Goal: Entertainment & Leisure: Consume media (video, audio)

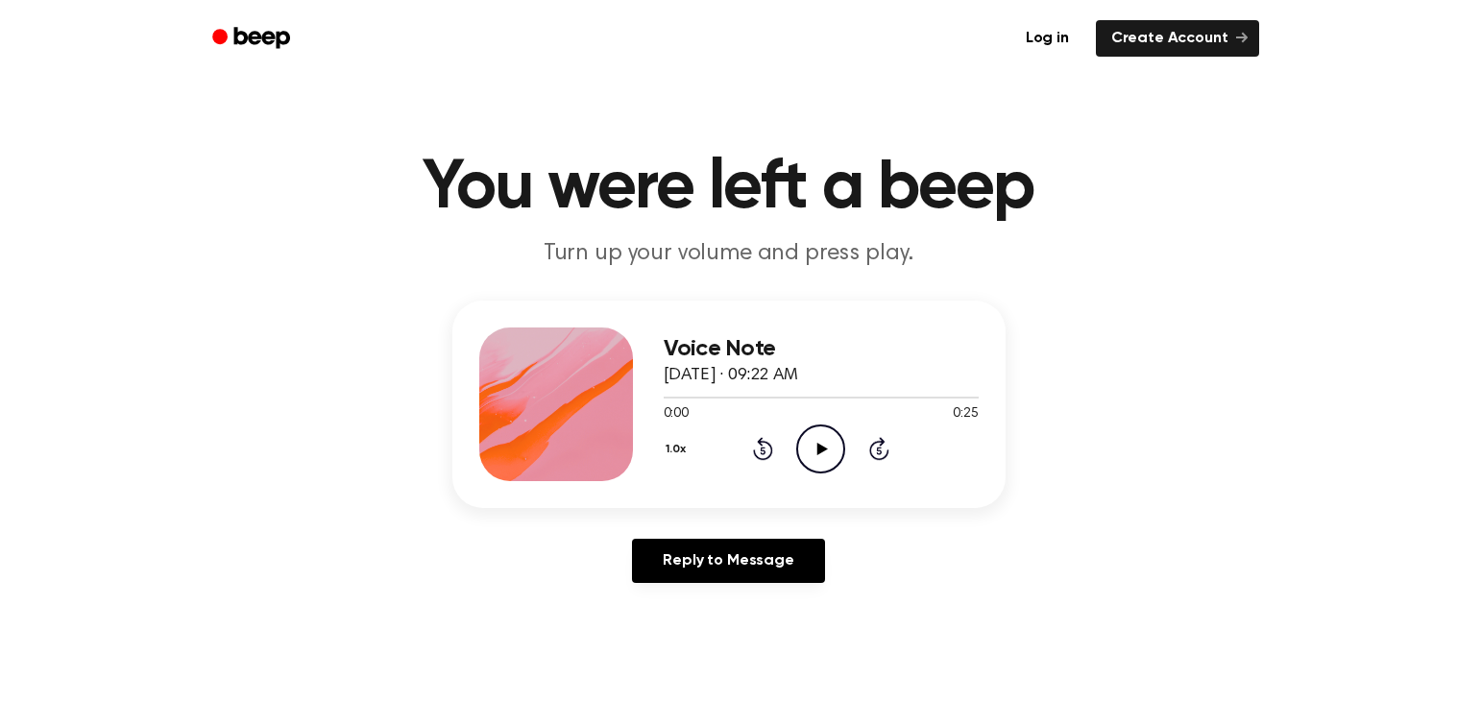
click at [828, 429] on icon "Play Audio" at bounding box center [820, 449] width 49 height 49
click at [807, 455] on icon "Play Audio" at bounding box center [820, 449] width 49 height 49
click at [809, 452] on icon "Play Audio" at bounding box center [820, 449] width 49 height 49
click at [816, 462] on icon "Play Audio" at bounding box center [820, 449] width 49 height 49
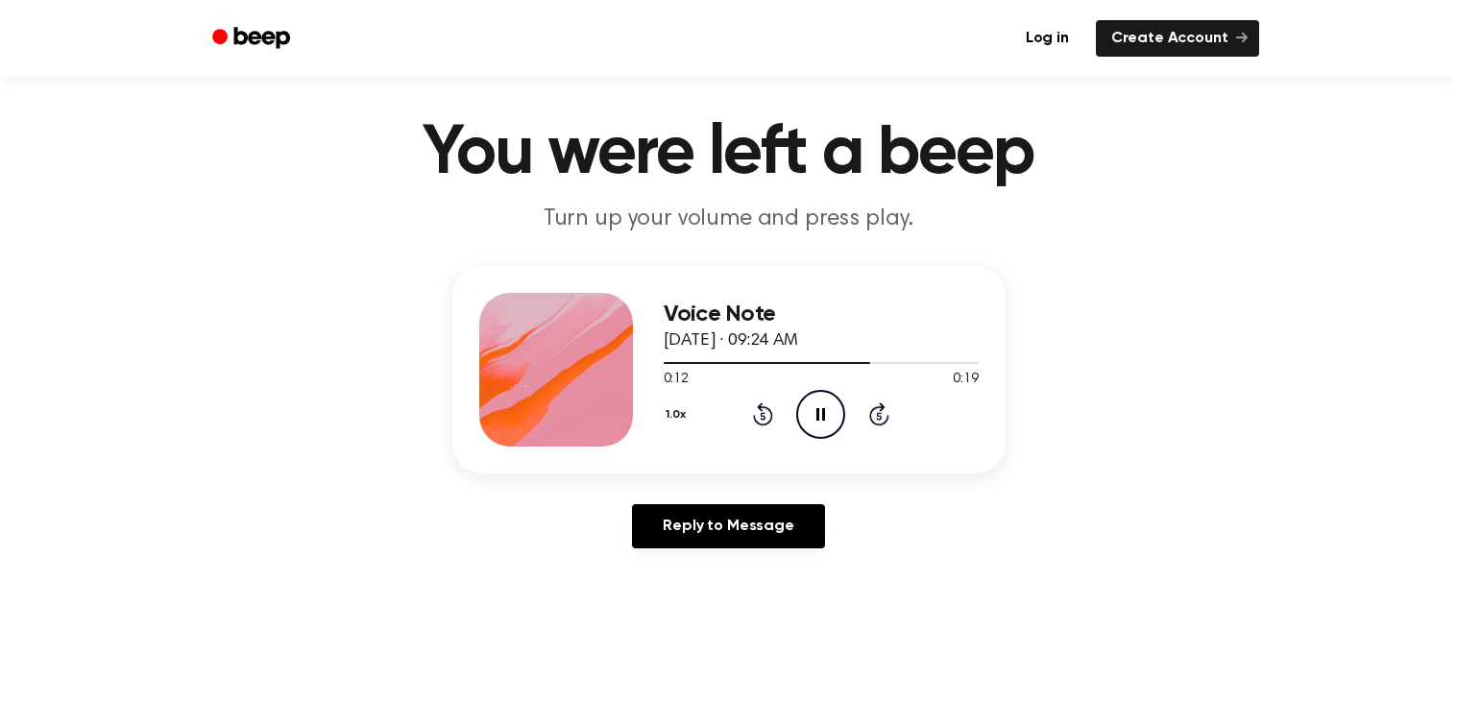
scroll to position [30, 0]
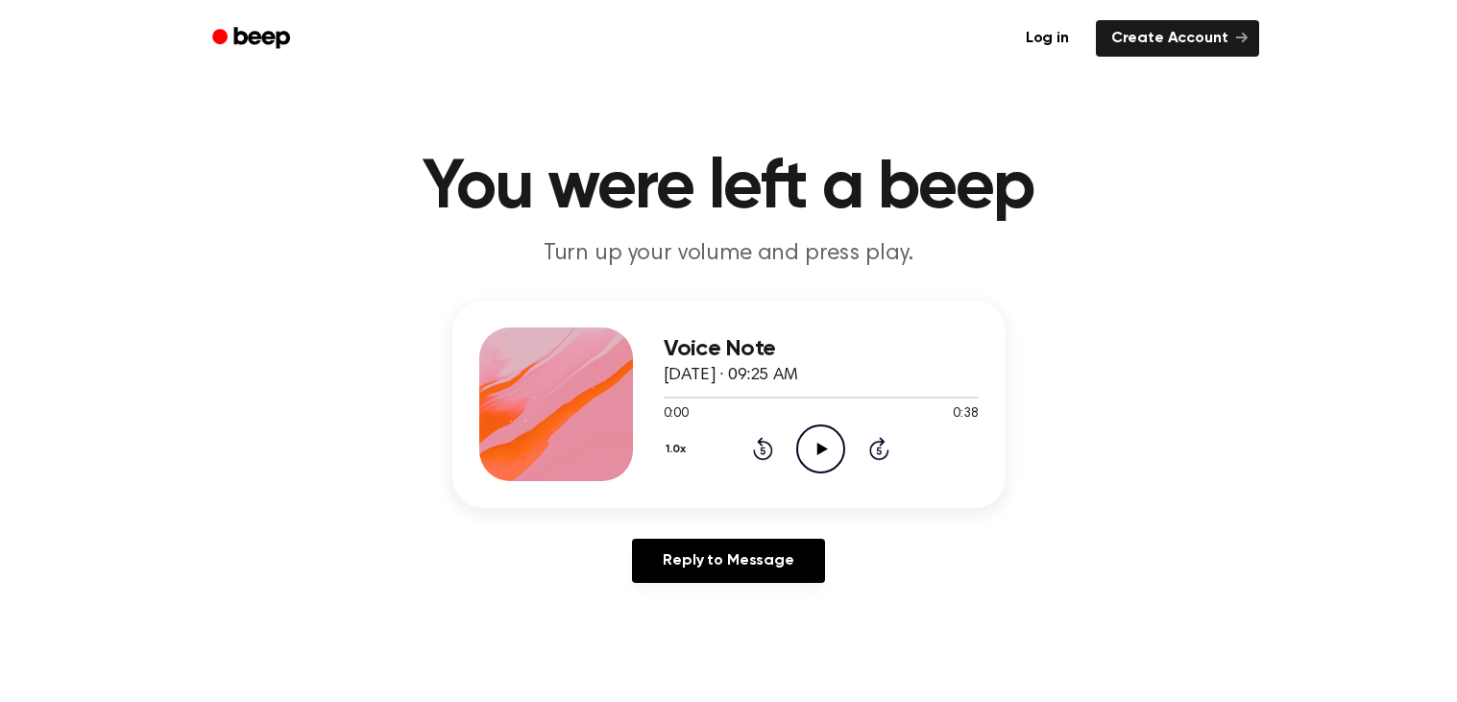
click at [835, 467] on circle at bounding box center [820, 449] width 47 height 47
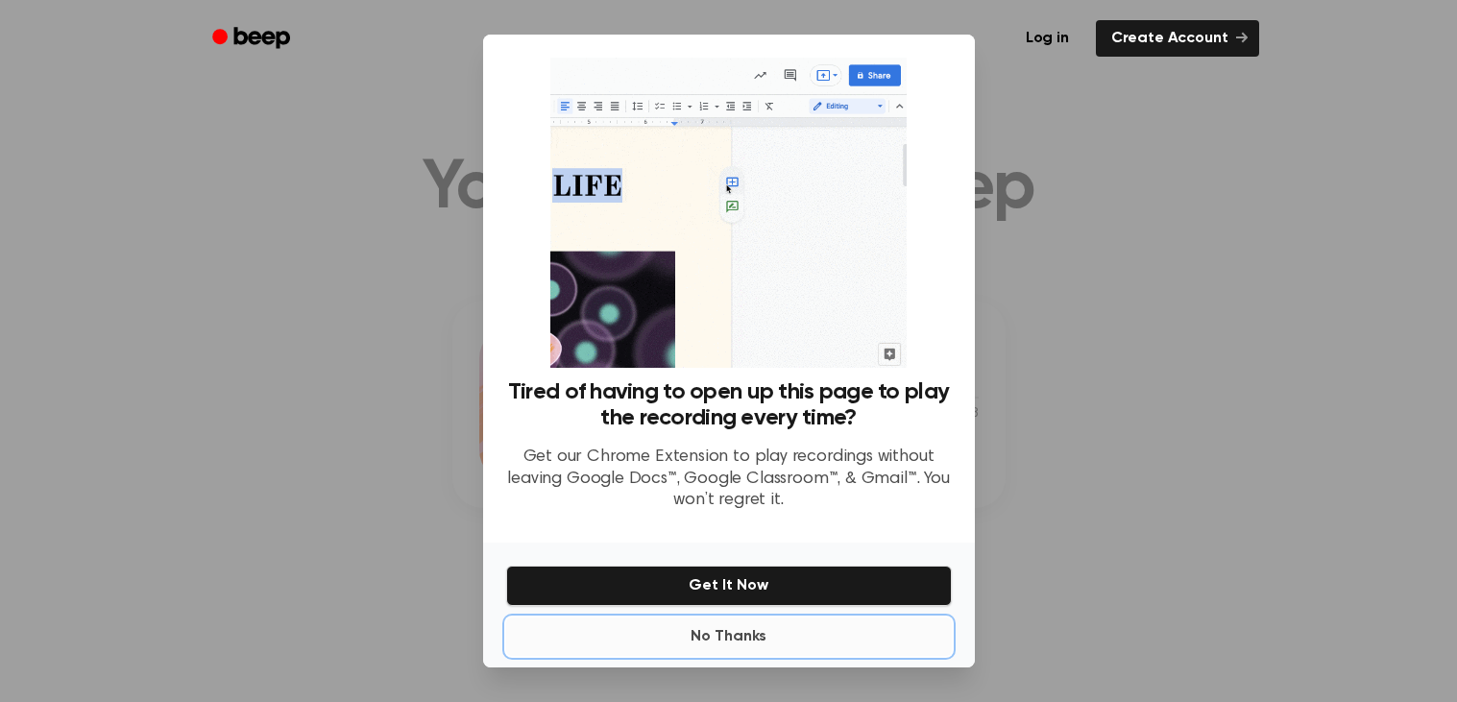
click at [768, 630] on button "No Thanks" at bounding box center [729, 637] width 446 height 38
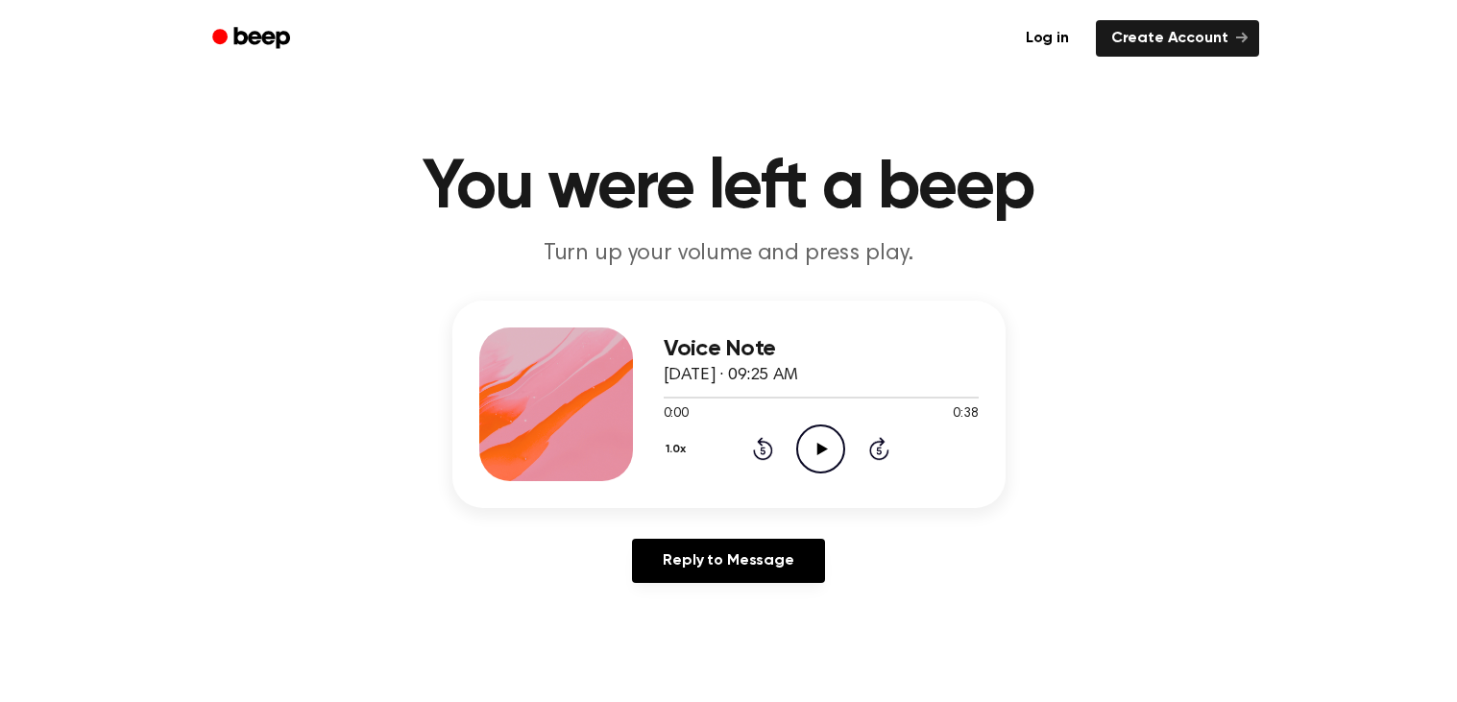
click at [805, 460] on icon "Play Audio" at bounding box center [820, 449] width 49 height 49
click at [805, 461] on icon "Pause Audio" at bounding box center [820, 449] width 49 height 49
click at [805, 461] on icon "Play Audio" at bounding box center [820, 449] width 49 height 49
click at [805, 461] on icon "Pause Audio" at bounding box center [820, 449] width 49 height 49
click at [805, 461] on icon "Play Audio" at bounding box center [820, 449] width 49 height 49
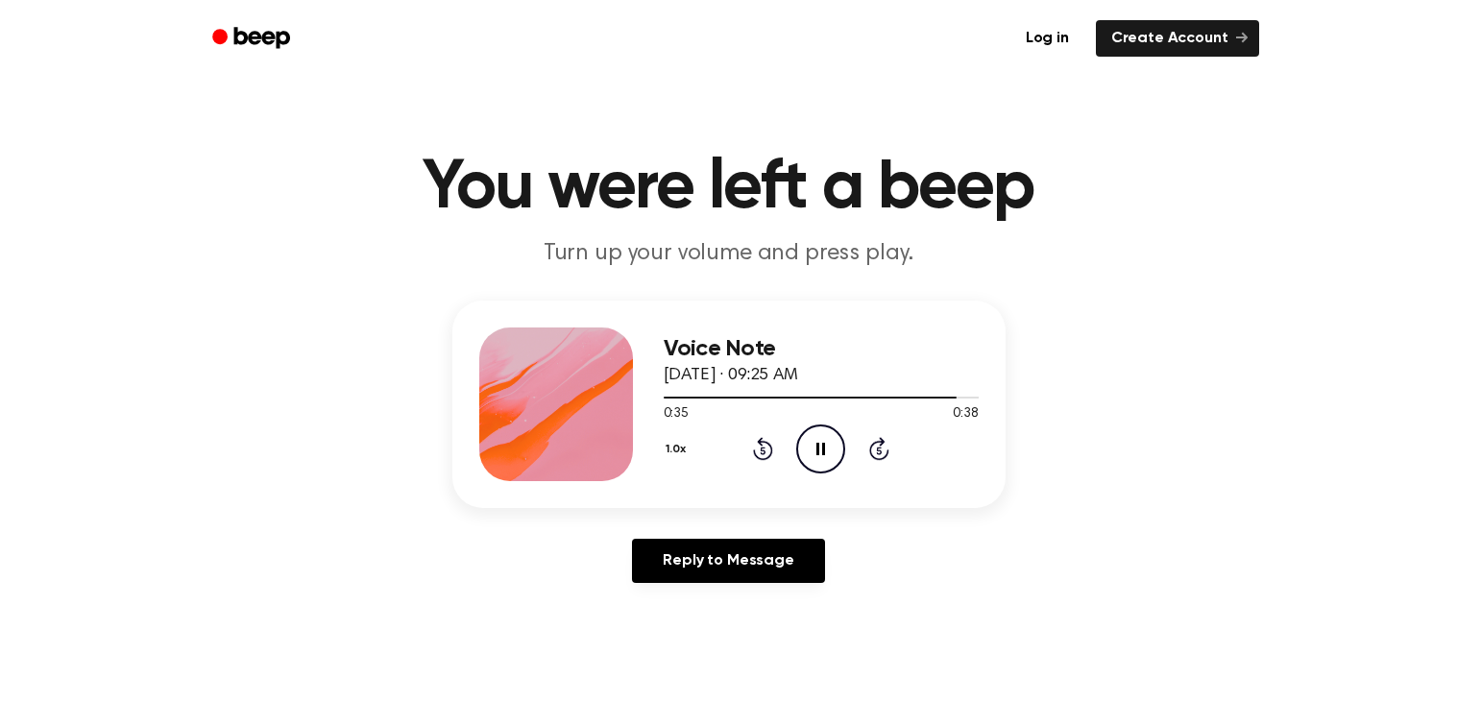
click at [686, 451] on button "1.0x" at bounding box center [679, 449] width 30 height 33
click at [717, 614] on li "1.5x" at bounding box center [701, 629] width 74 height 36
click at [838, 450] on icon "Play Audio" at bounding box center [820, 449] width 49 height 49
click at [814, 454] on icon "Play Audio" at bounding box center [820, 449] width 49 height 49
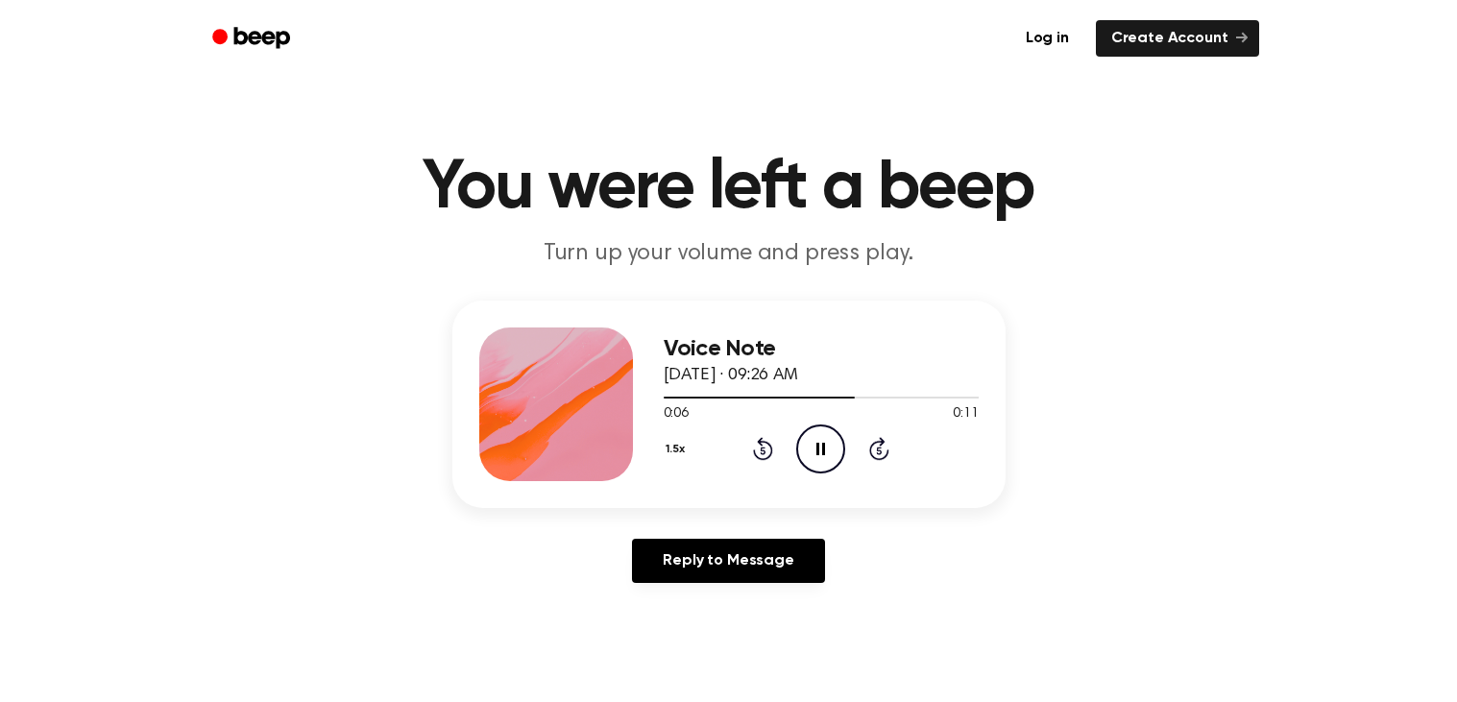
click at [680, 452] on button "1.5x" at bounding box center [678, 449] width 29 height 33
click at [717, 539] on li "0.8x" at bounding box center [701, 530] width 74 height 36
click at [830, 466] on icon "Play Audio" at bounding box center [820, 449] width 49 height 49
click at [830, 466] on icon "Pause Audio" at bounding box center [820, 449] width 49 height 49
click at [810, 454] on icon "Play Audio" at bounding box center [820, 449] width 49 height 49
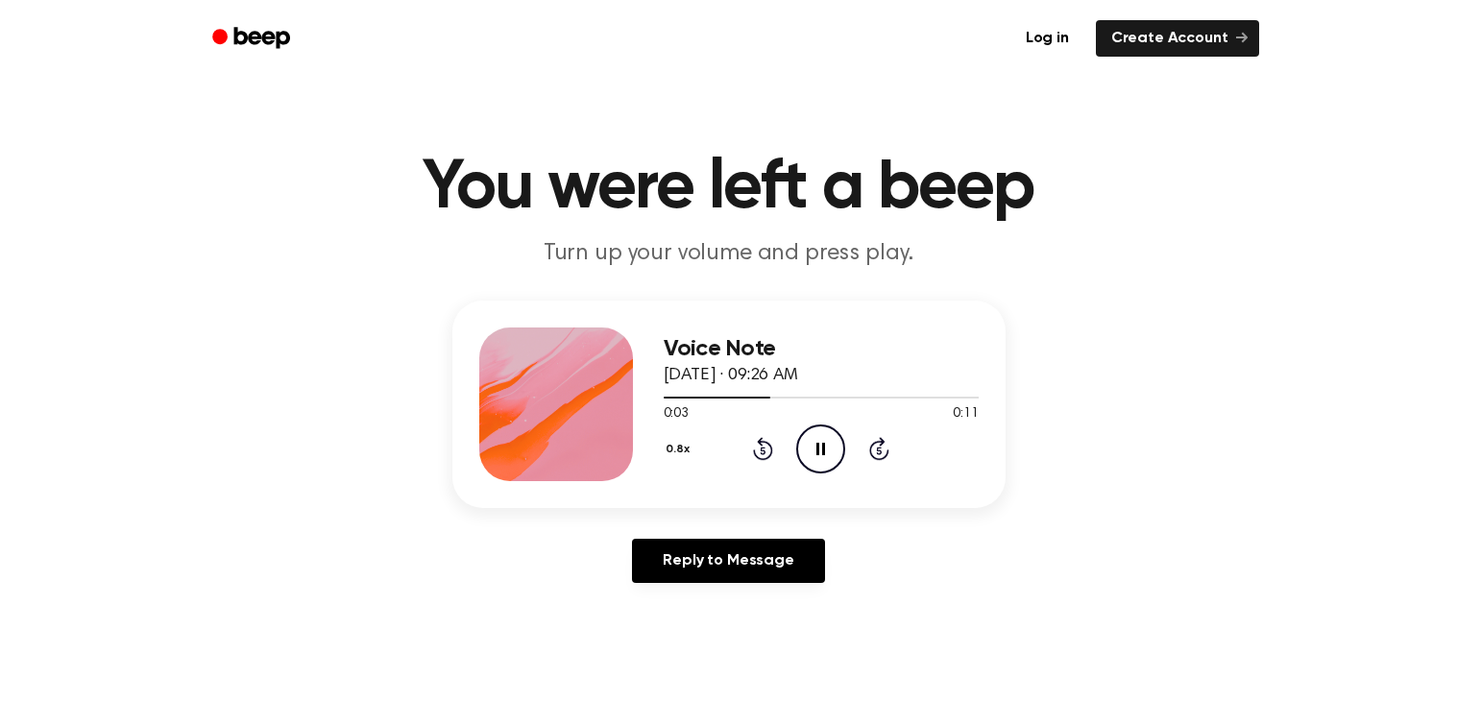
click at [758, 445] on icon "Rewind 5 seconds" at bounding box center [762, 448] width 21 height 25
click at [768, 453] on icon "Rewind 5 seconds" at bounding box center [762, 448] width 21 height 25
click at [815, 450] on icon "Play Audio" at bounding box center [820, 449] width 49 height 49
click at [818, 441] on icon "Play Audio" at bounding box center [820, 449] width 49 height 49
click at [681, 453] on button "0.8x" at bounding box center [681, 449] width 34 height 33
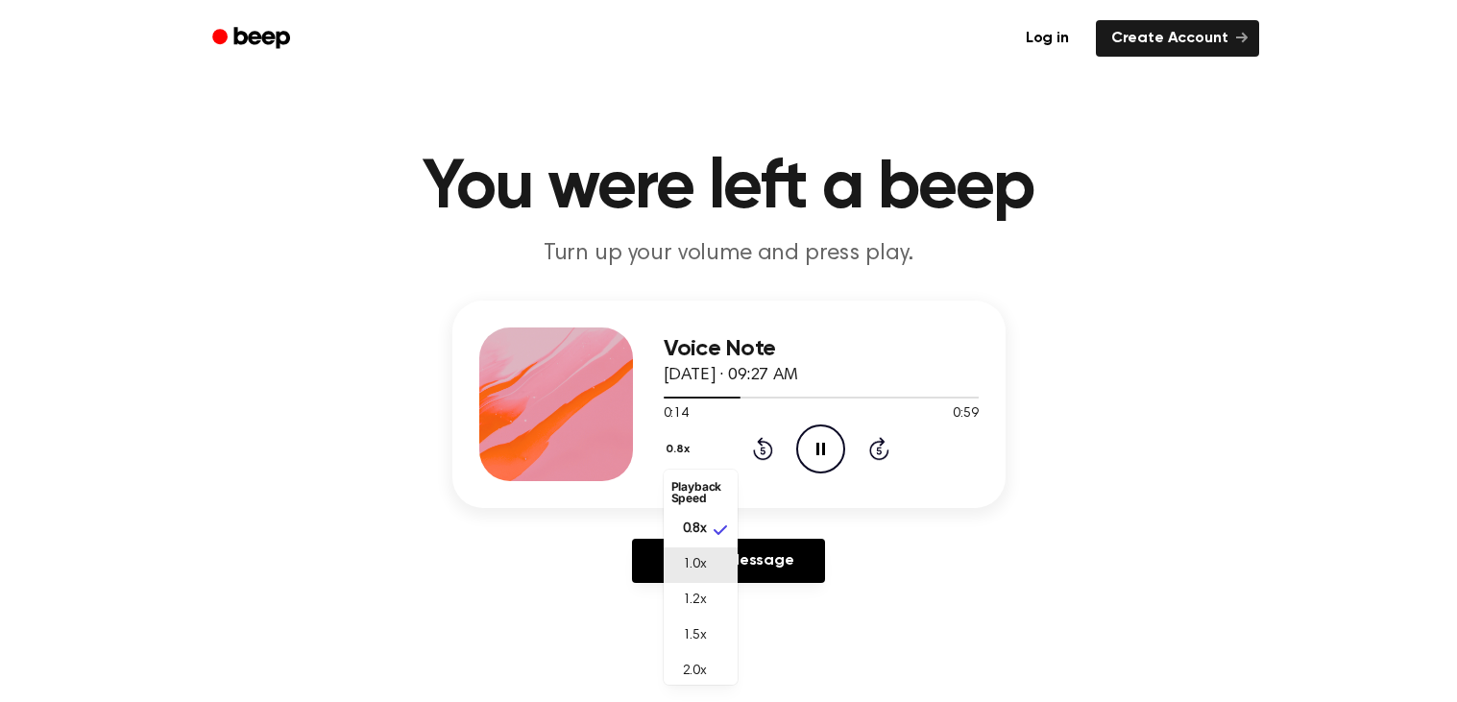
click at [712, 550] on li "1.0x" at bounding box center [701, 566] width 74 height 36
click at [664, 442] on button "1.0x" at bounding box center [679, 449] width 30 height 33
click at [699, 594] on span "1.2x" at bounding box center [695, 601] width 24 height 20
click at [814, 442] on icon "Play Audio" at bounding box center [820, 449] width 49 height 49
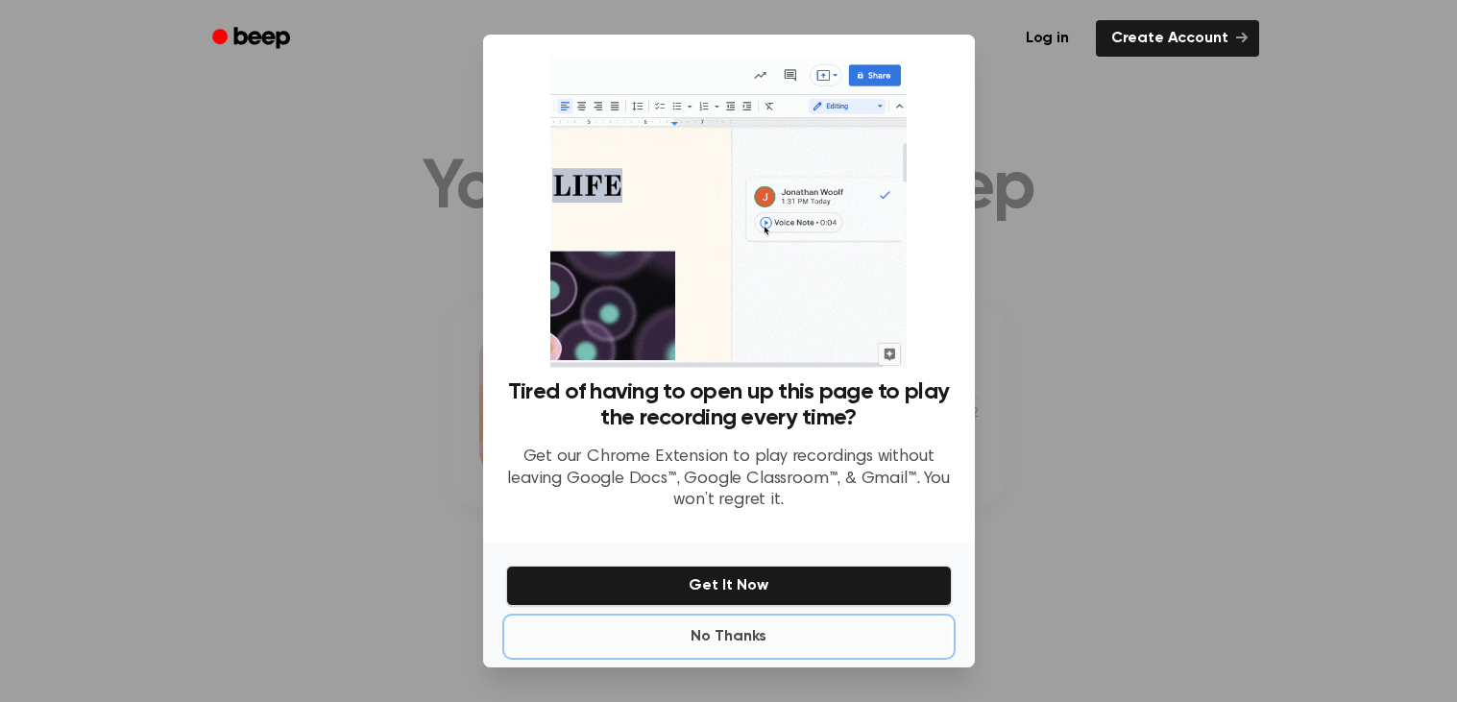
click at [766, 642] on button "No Thanks" at bounding box center [729, 637] width 446 height 38
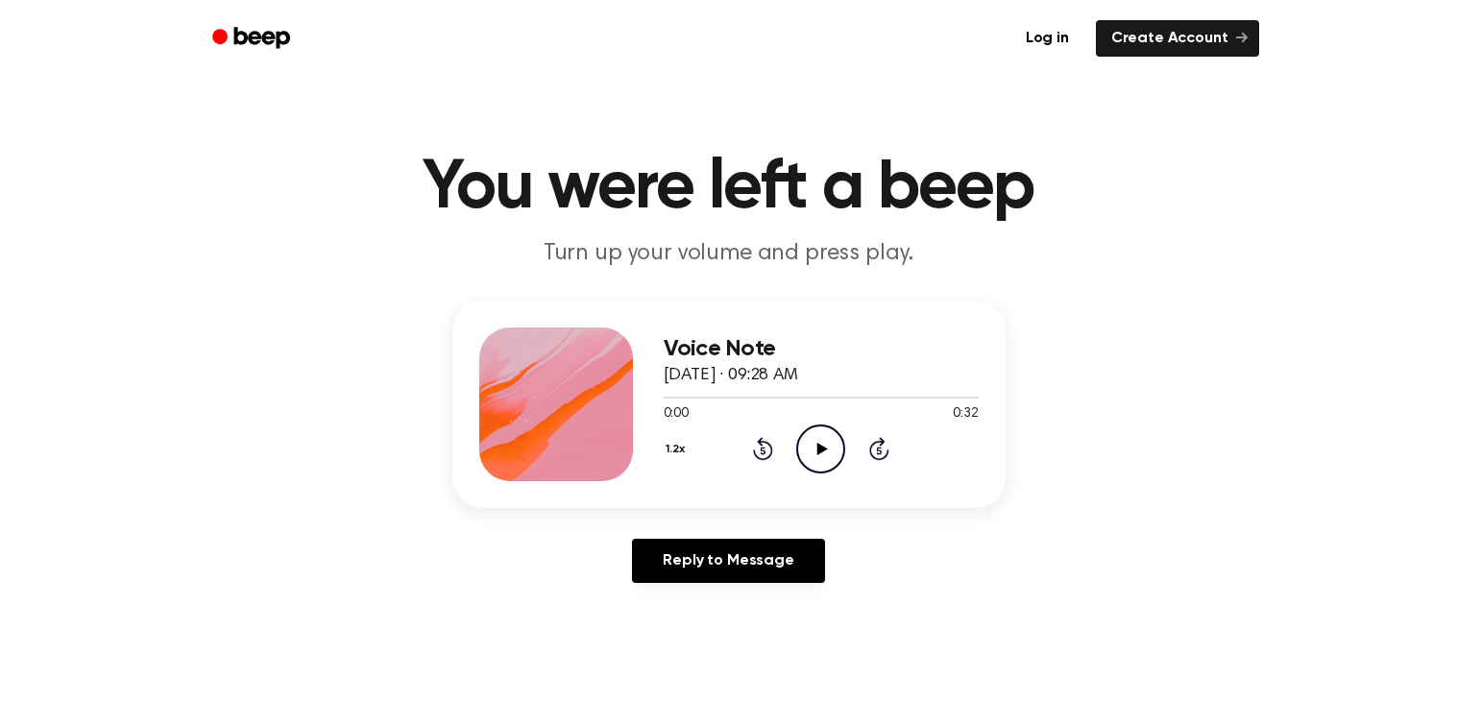
click at [832, 446] on icon "Play Audio" at bounding box center [820, 449] width 49 height 49
